Goal: Navigation & Orientation: Find specific page/section

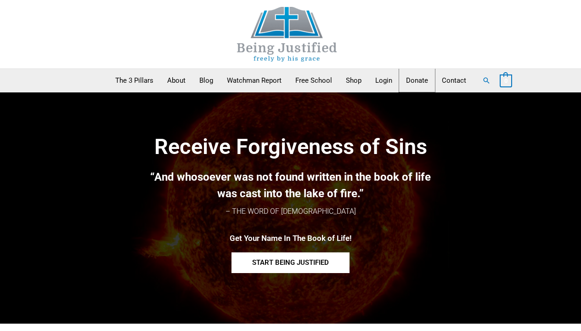
click at [399, 69] on link "Donate" at bounding box center [417, 80] width 36 height 23
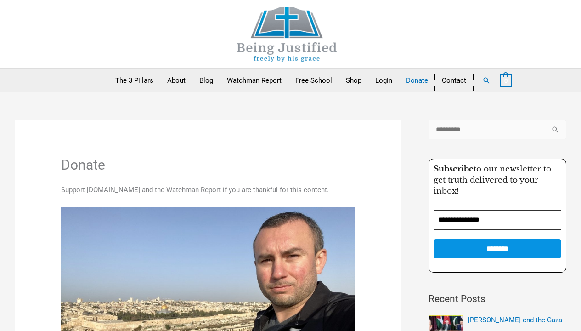
click at [437, 75] on link "Contact" at bounding box center [454, 80] width 38 height 23
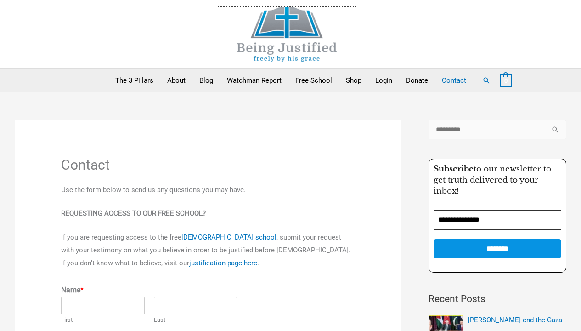
click at [291, 23] on img at bounding box center [287, 34] width 138 height 55
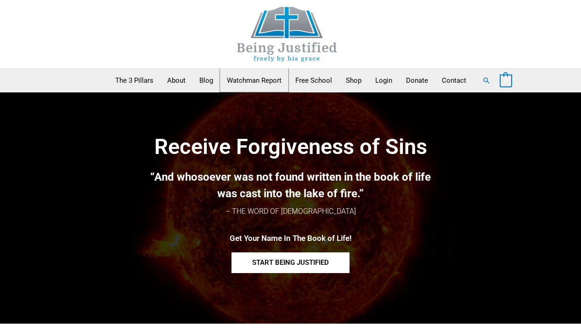
click at [234, 82] on link "Watchman Report" at bounding box center [254, 80] width 68 height 23
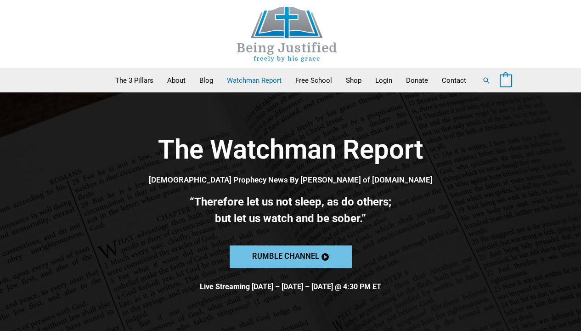
click at [272, 258] on span "Rumble channel" at bounding box center [285, 257] width 67 height 8
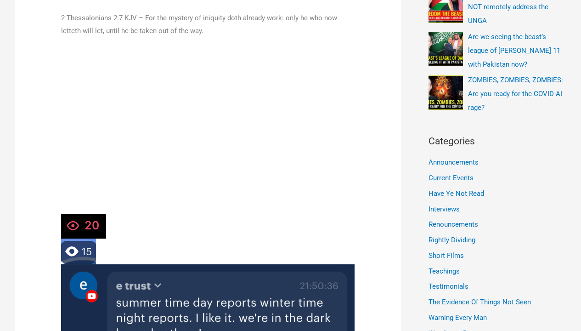
scroll to position [460, 0]
